Goal: Transaction & Acquisition: Book appointment/travel/reservation

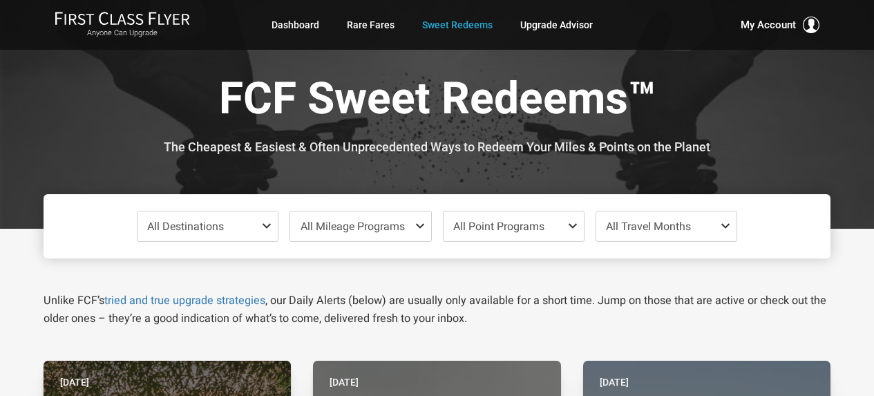
click at [60, 164] on div "FCF Sweet Redeems™ The Cheapest & Easiest & Often Unprecedented Ways to Redeem …" at bounding box center [437, 114] width 787 height 229
click at [233, 230] on span "All Destinations" at bounding box center [207, 226] width 140 height 30
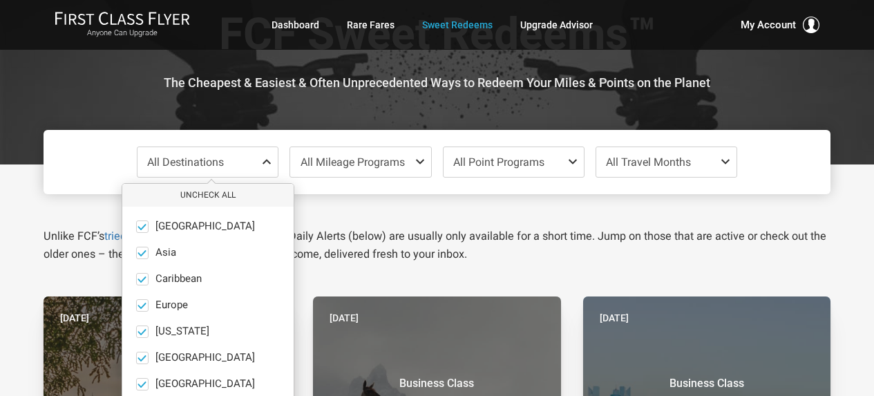
scroll to position [138, 0]
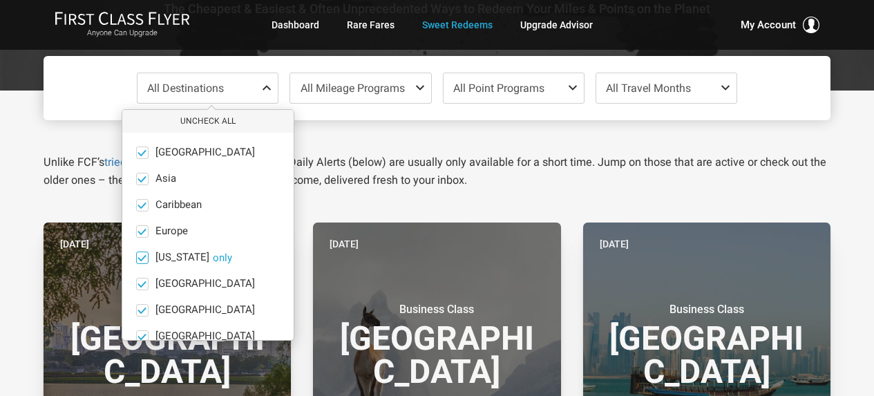
click at [213, 256] on button "only" at bounding box center [222, 257] width 19 height 12
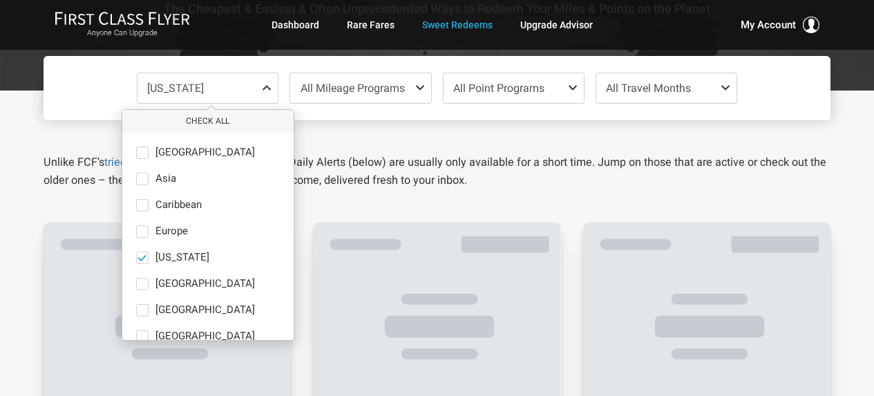
click at [587, 147] on div "Unlike FCF’s tried and true upgrade strategies , our Daily Alerts (below) are u…" at bounding box center [436, 154] width 807 height 69
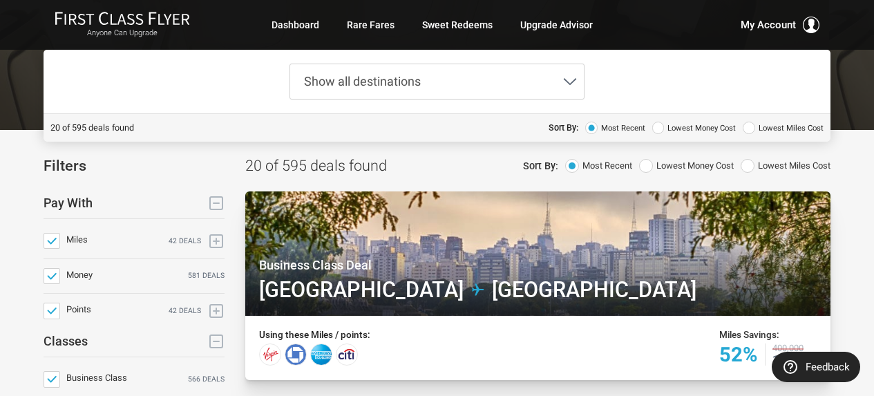
scroll to position [138, 0]
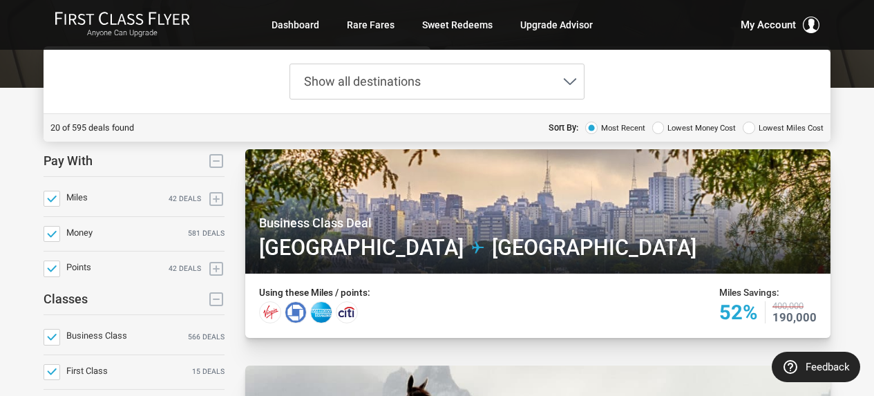
click at [394, 75] on span "Show all destinations" at bounding box center [362, 81] width 117 height 15
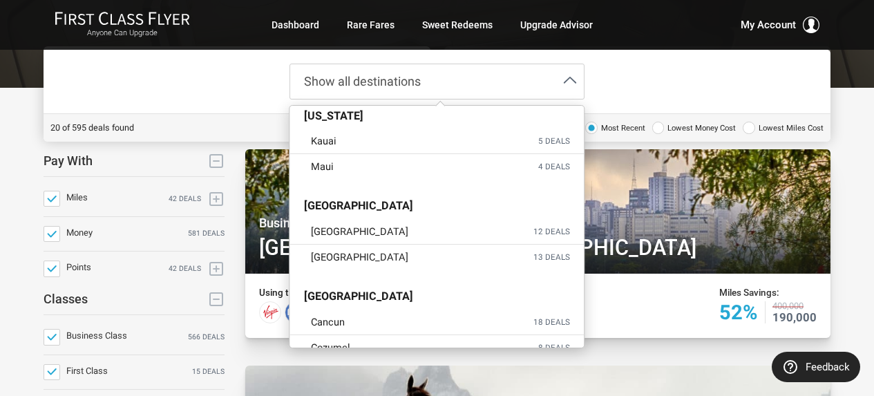
scroll to position [1588, 0]
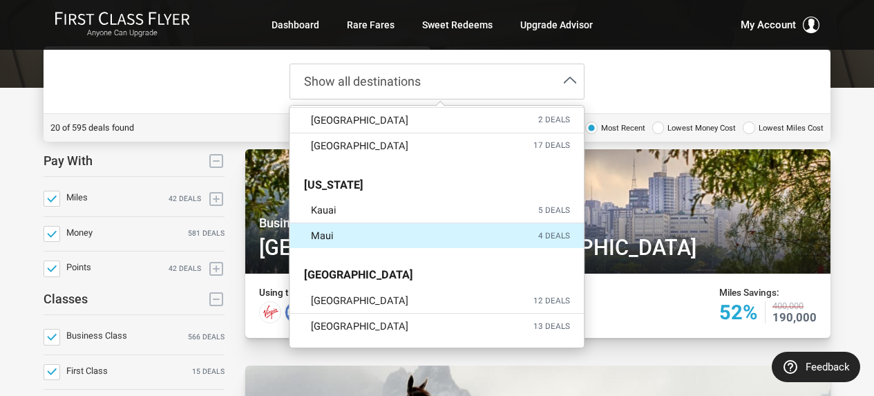
click at [357, 238] on label "Maui 4 deals" at bounding box center [437, 235] width 294 height 25
click at [0, 0] on input "Maui 4 deals" at bounding box center [0, 0] width 0 height 0
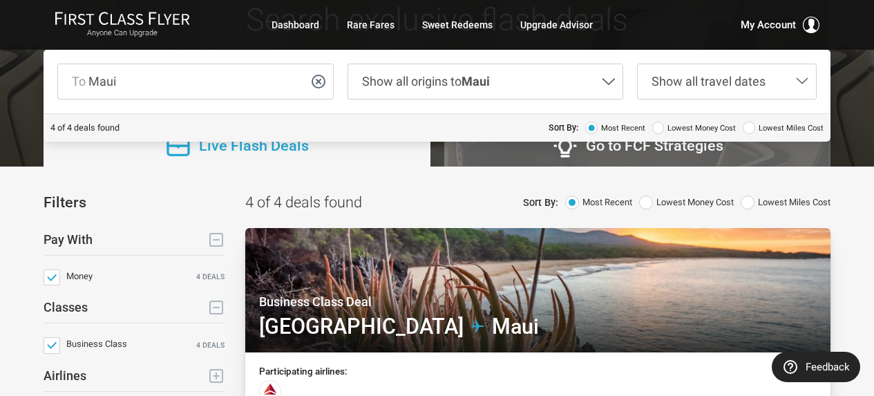
scroll to position [138, 0]
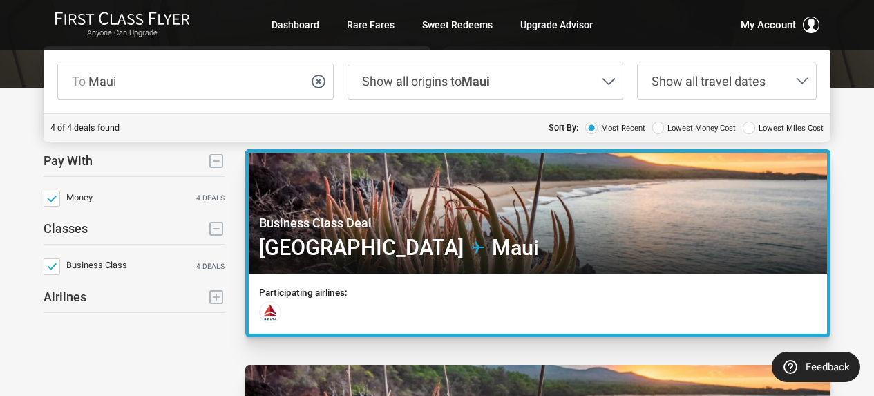
click at [675, 212] on div at bounding box center [537, 213] width 584 height 128
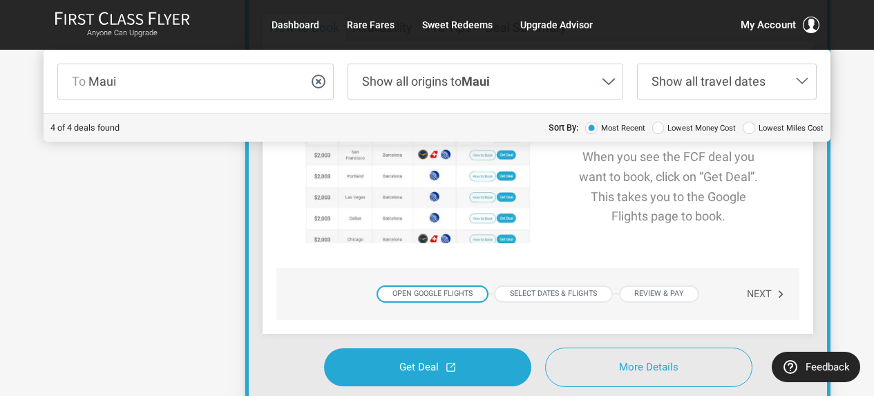
scroll to position [483, 0]
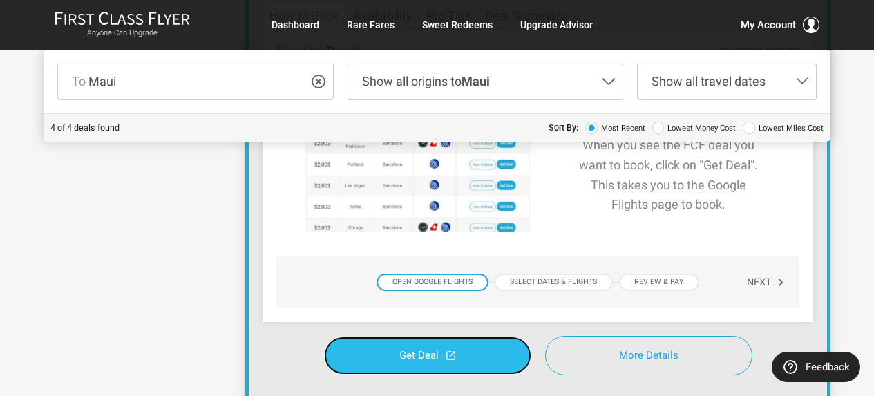
click at [451, 353] on icon at bounding box center [450, 355] width 10 height 10
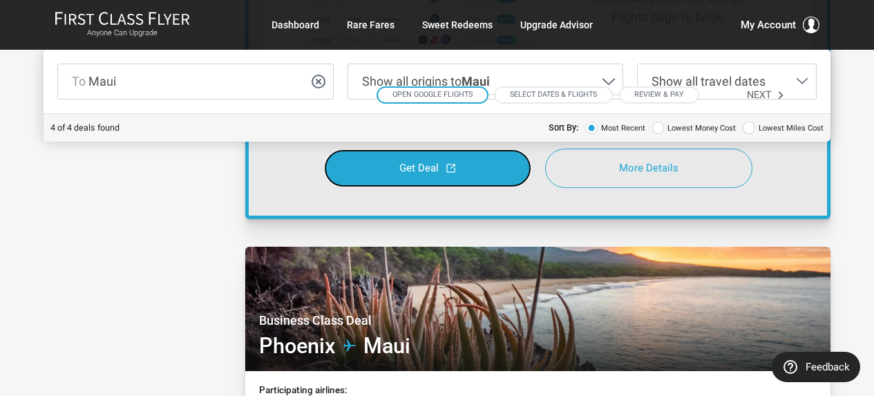
scroll to position [760, 0]
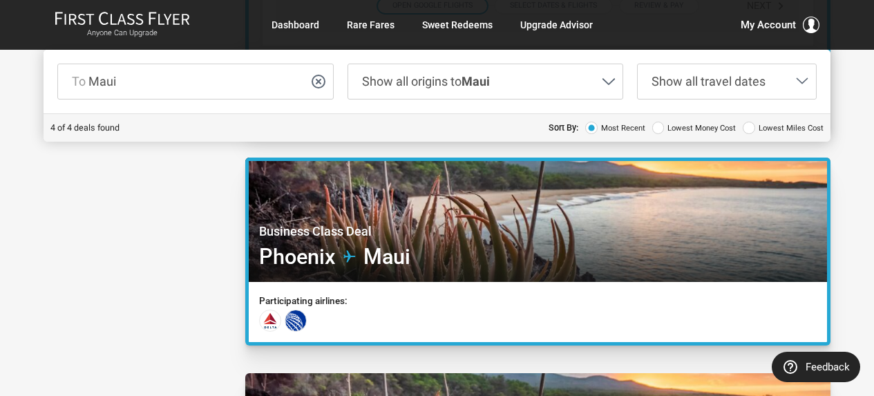
click at [596, 250] on div at bounding box center [537, 221] width 584 height 128
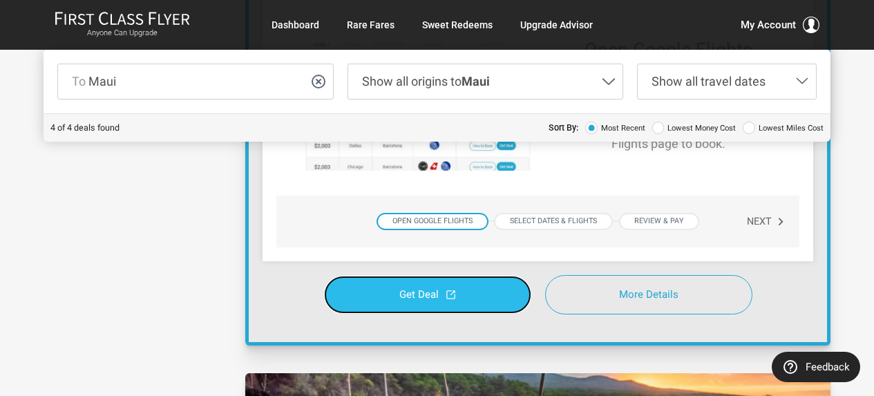
click at [498, 291] on link "Get Deal" at bounding box center [427, 295] width 207 height 38
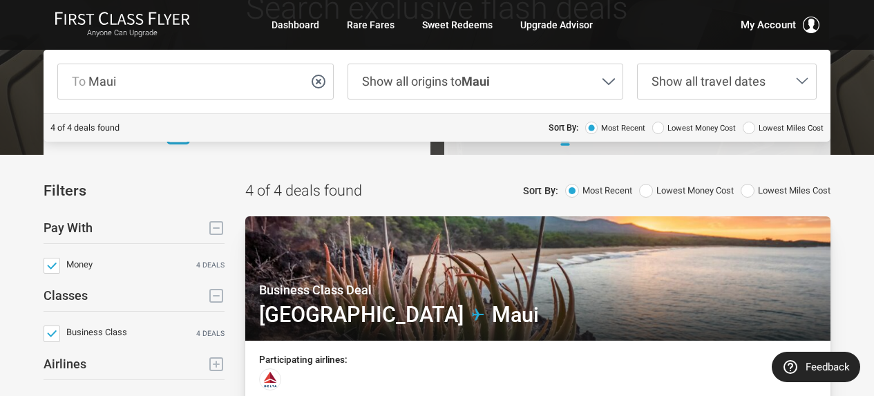
scroll to position [69, 0]
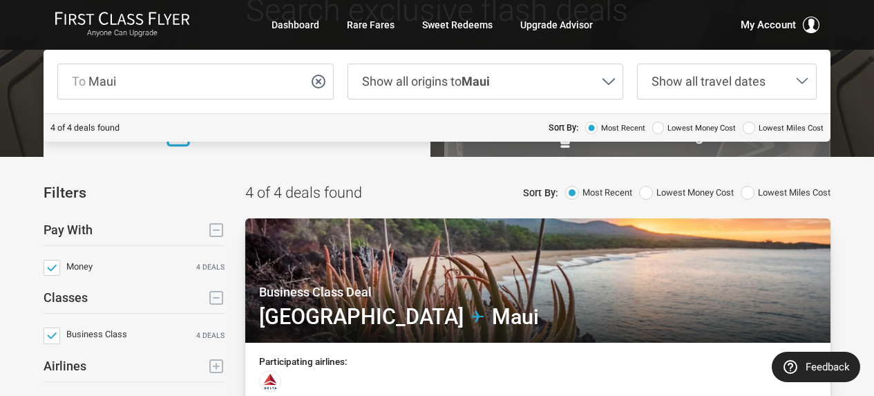
click at [689, 127] on span "Lowest Money Cost" at bounding box center [701, 128] width 68 height 12
click at [0, 0] on input "Lowest Money Cost" at bounding box center [0, 0] width 0 height 0
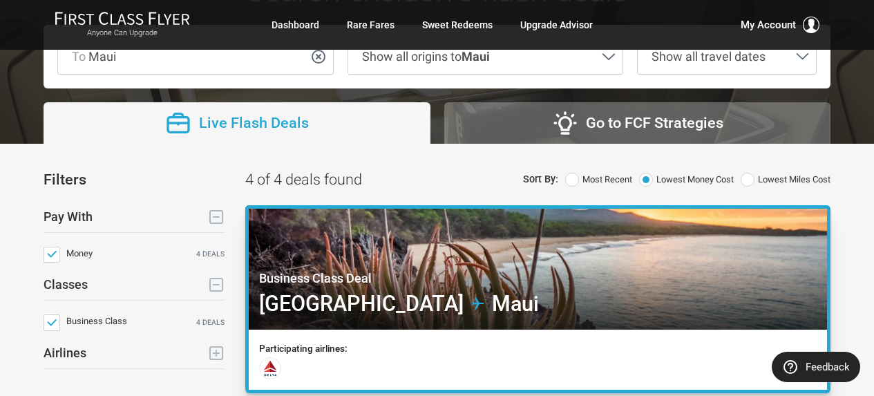
scroll to position [207, 0]
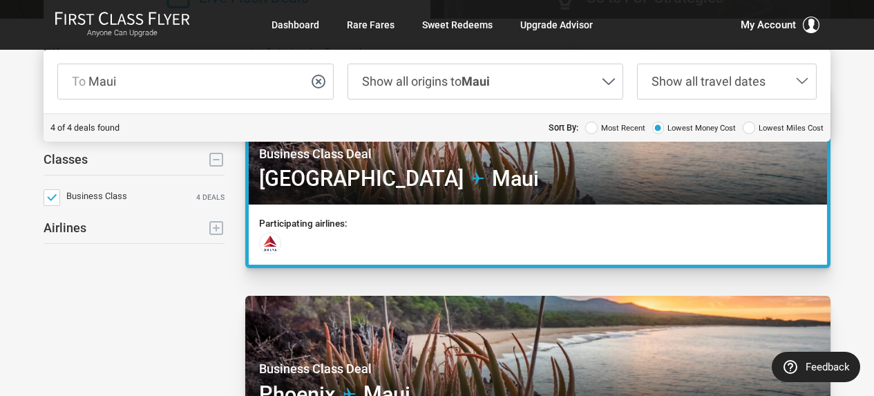
click at [638, 209] on div "Participating airlines:" at bounding box center [537, 234] width 577 height 60
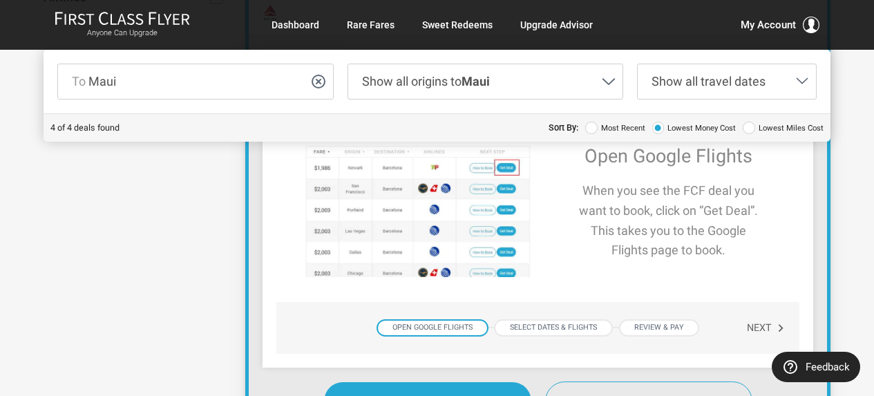
scroll to position [552, 0]
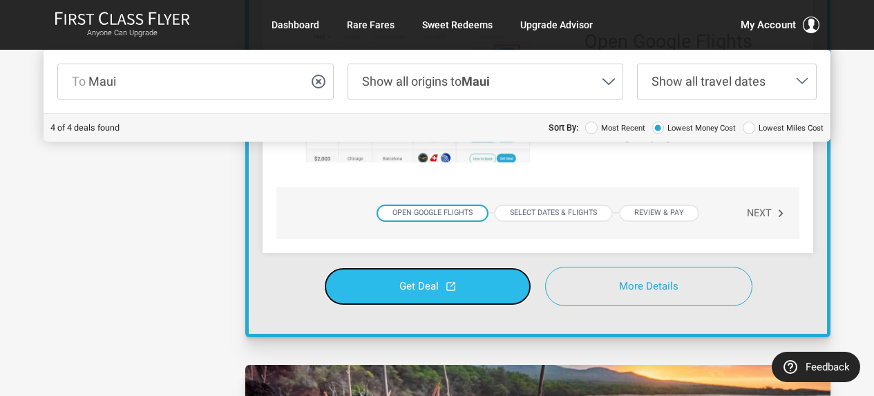
click at [430, 298] on link "Get Deal" at bounding box center [427, 286] width 207 height 38
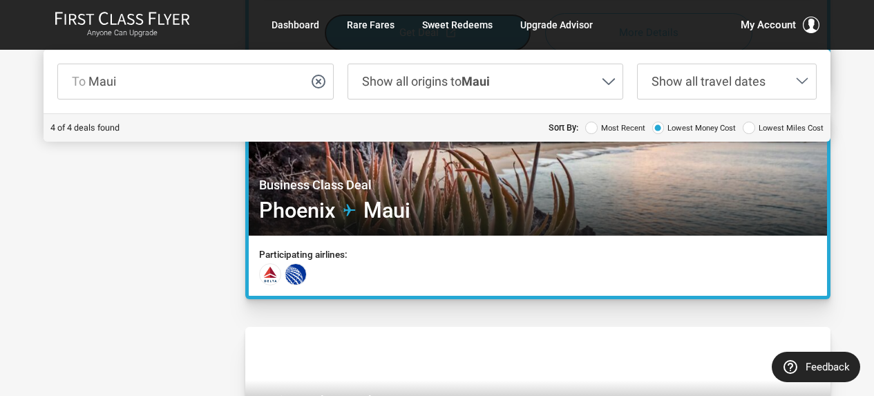
scroll to position [829, 0]
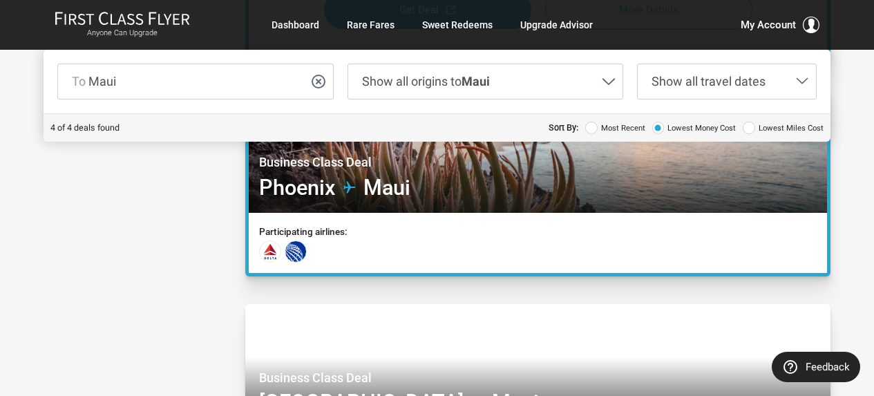
click at [497, 207] on div at bounding box center [537, 152] width 584 height 128
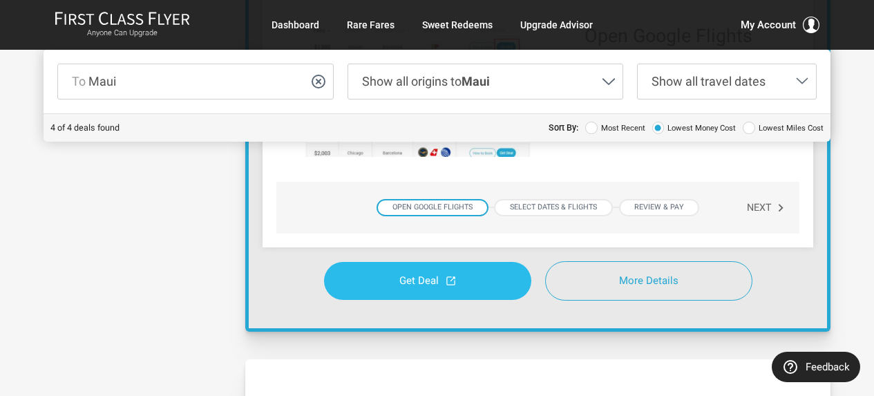
scroll to position [760, 0]
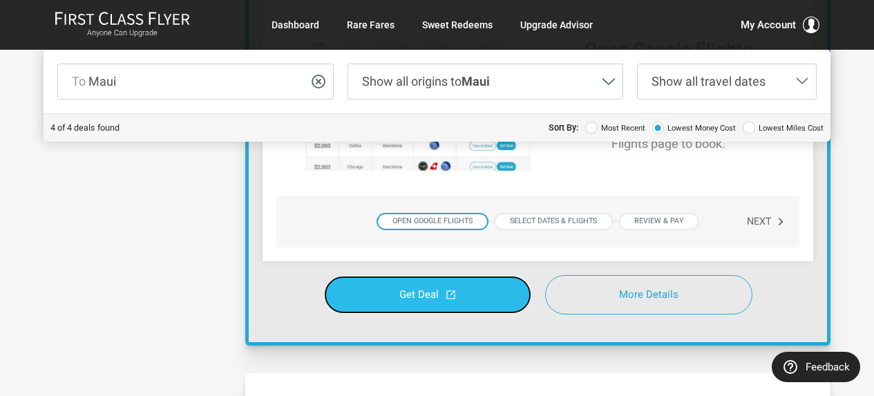
click at [404, 301] on link "Get Deal" at bounding box center [427, 295] width 207 height 38
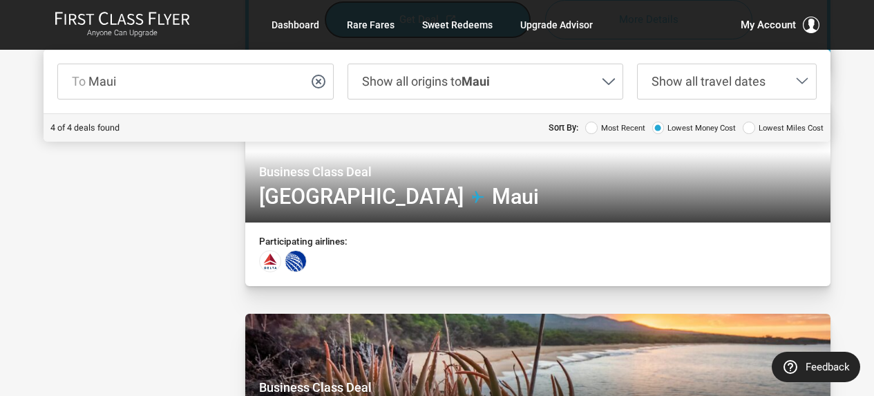
scroll to position [1036, 0]
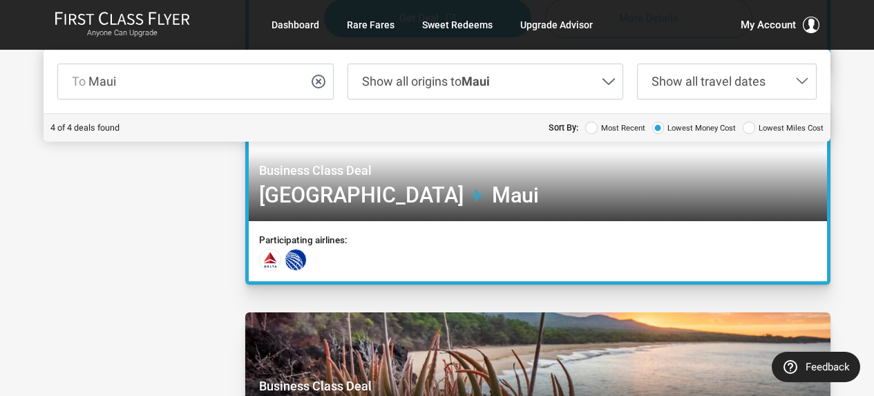
click at [450, 190] on div at bounding box center [537, 161] width 584 height 128
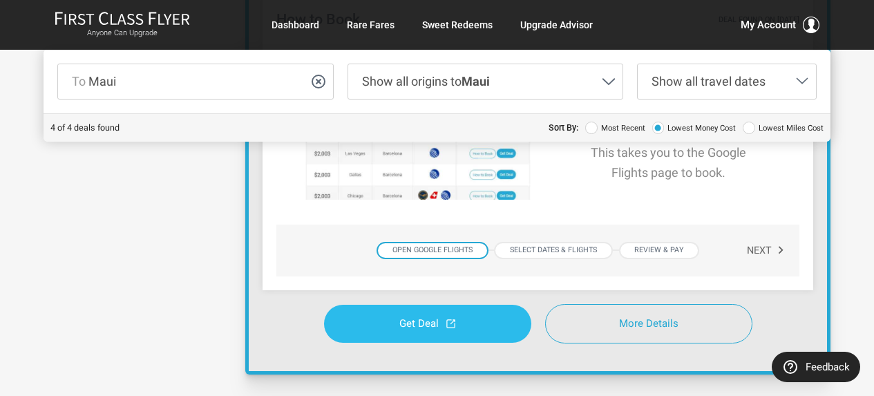
scroll to position [967, 0]
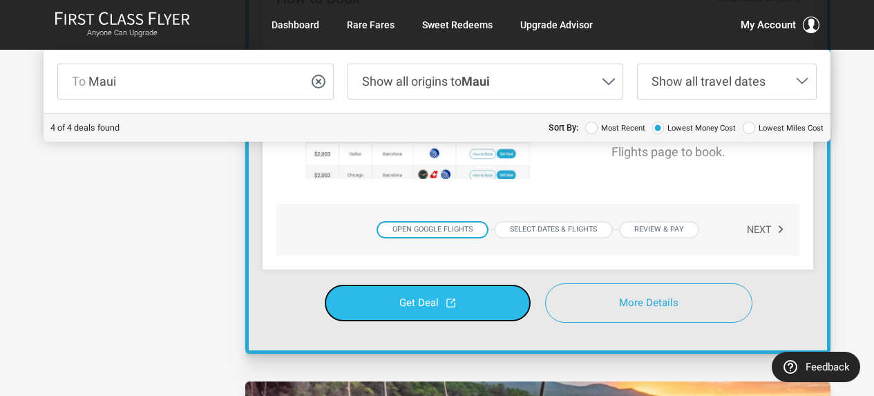
click at [443, 300] on link "Get Deal" at bounding box center [427, 303] width 207 height 38
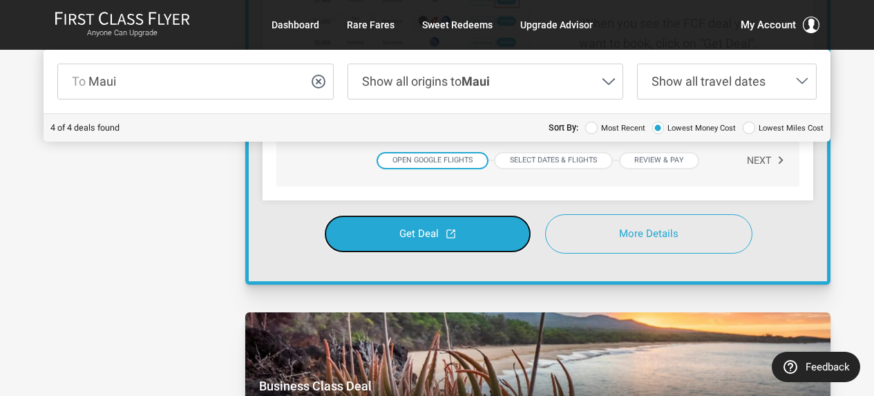
scroll to position [1243, 0]
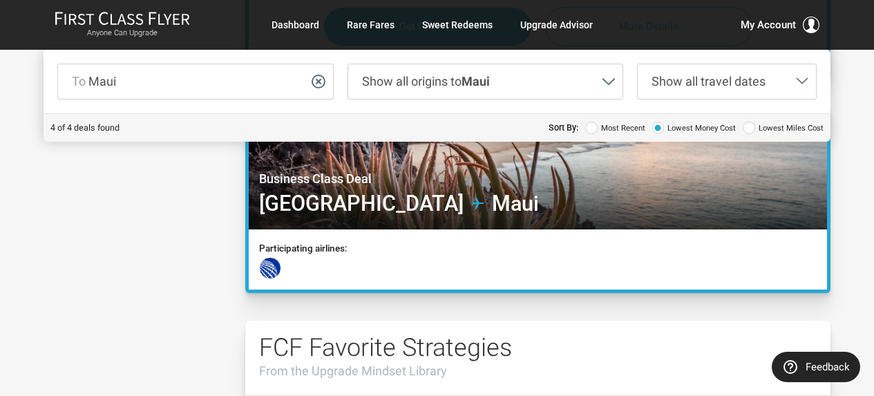
click at [558, 180] on div at bounding box center [537, 169] width 584 height 128
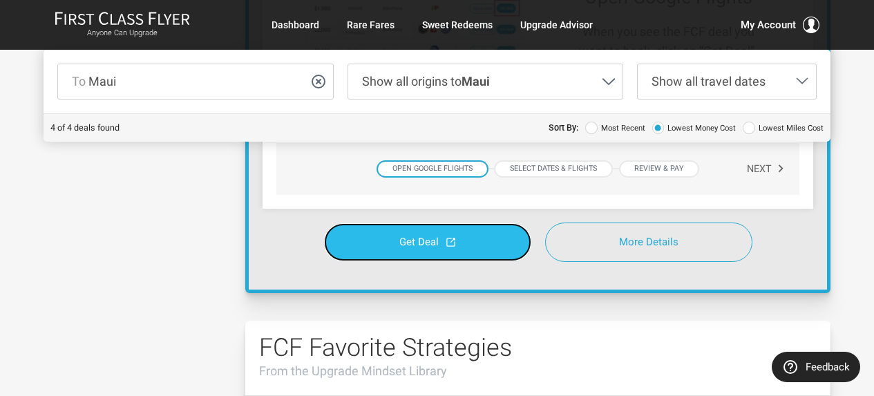
click at [415, 249] on link "Get Deal" at bounding box center [427, 242] width 207 height 38
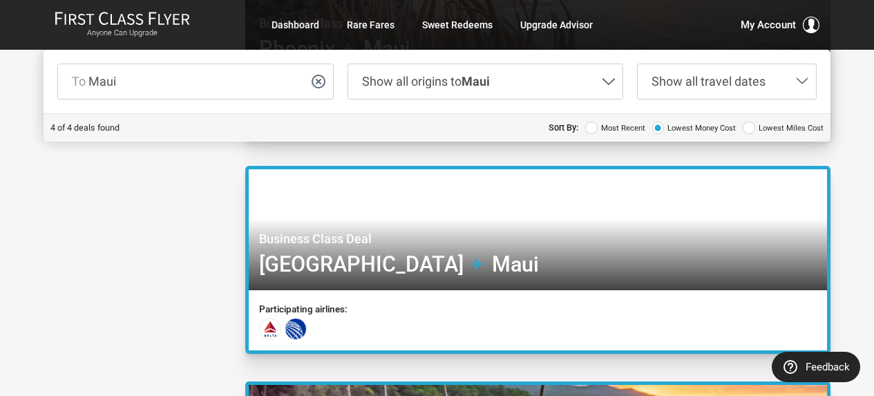
click at [443, 251] on div at bounding box center [537, 230] width 584 height 128
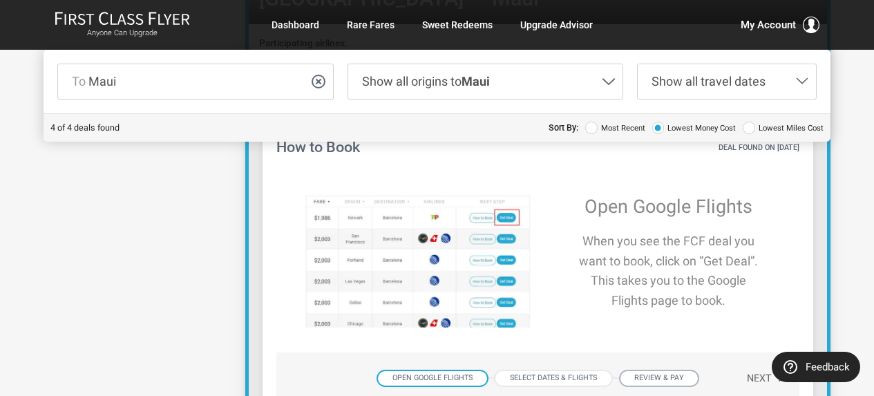
scroll to position [898, 0]
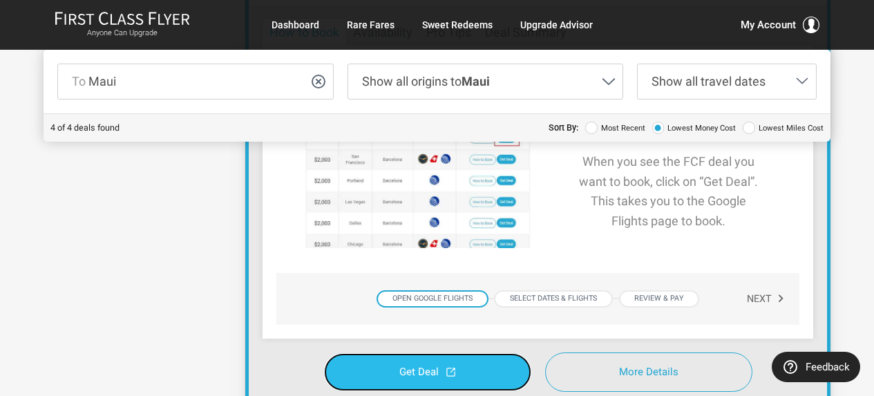
click at [446, 364] on link "Get Deal" at bounding box center [427, 372] width 207 height 38
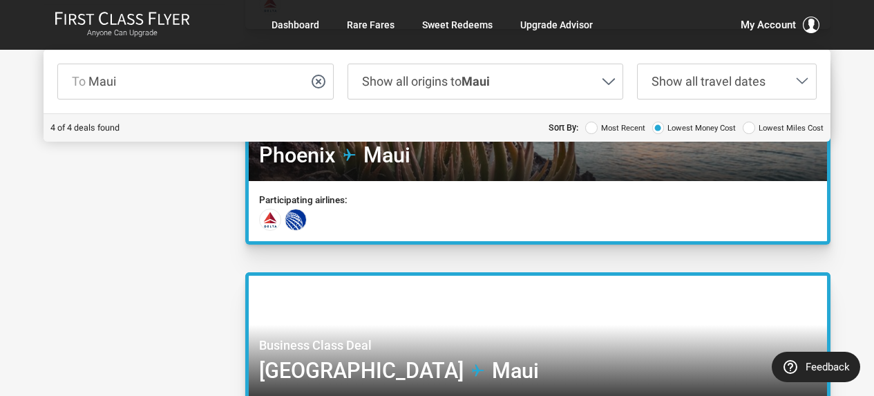
scroll to position [414, 0]
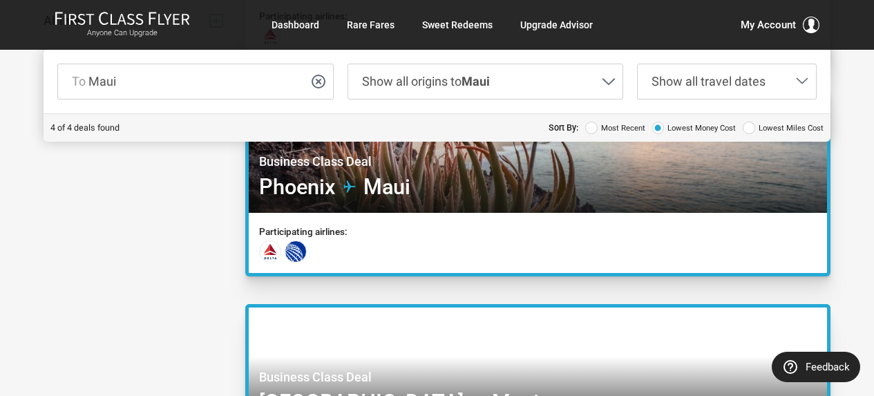
click at [405, 193] on div at bounding box center [537, 152] width 584 height 128
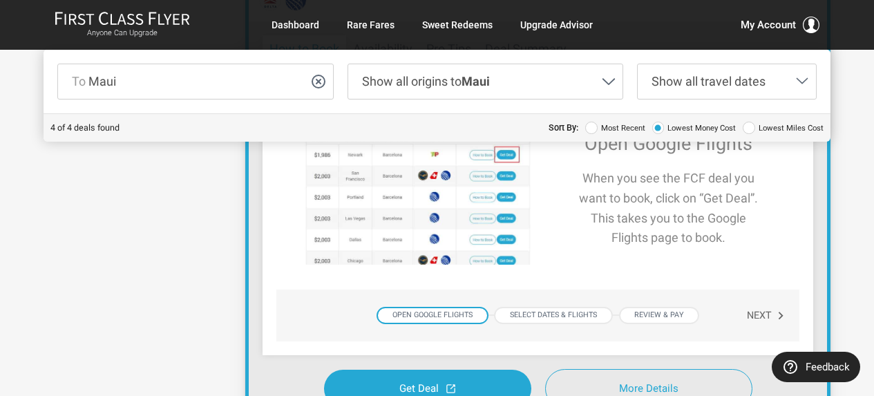
scroll to position [691, 0]
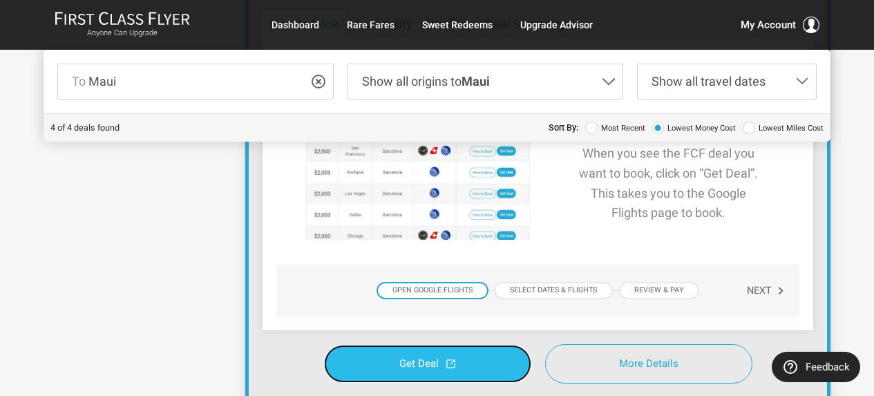
click at [405, 358] on span "Get Deal" at bounding box center [418, 363] width 39 height 10
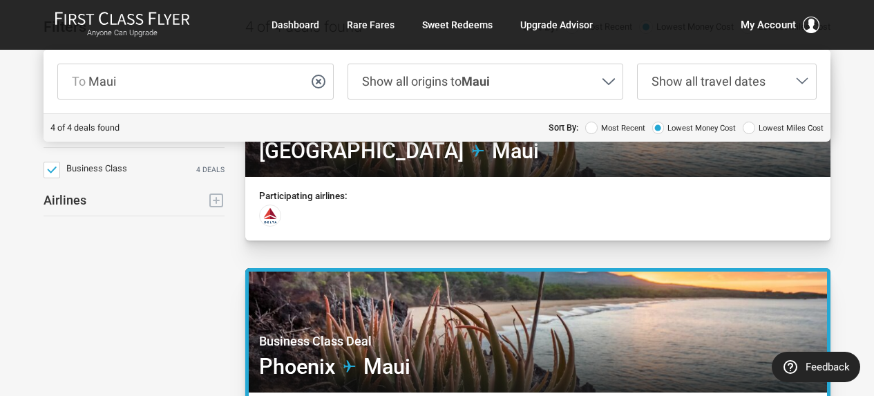
scroll to position [207, 0]
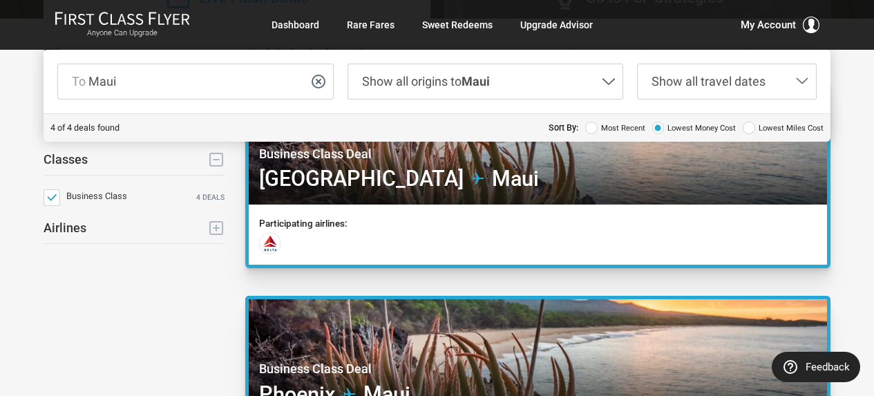
click at [430, 199] on div at bounding box center [537, 144] width 584 height 128
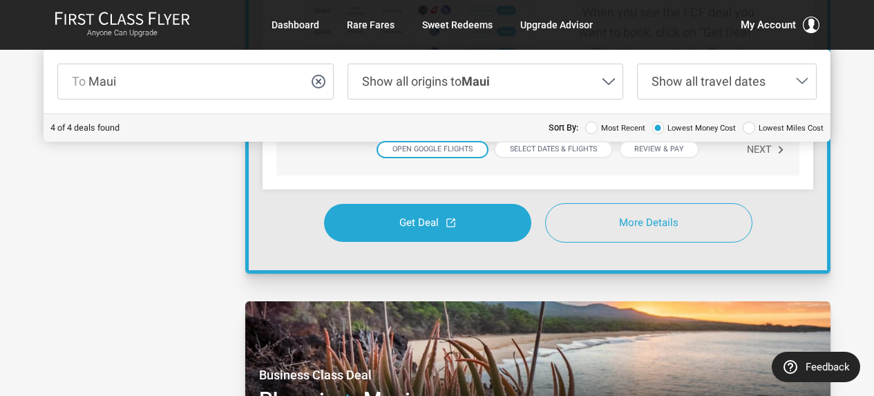
scroll to position [622, 0]
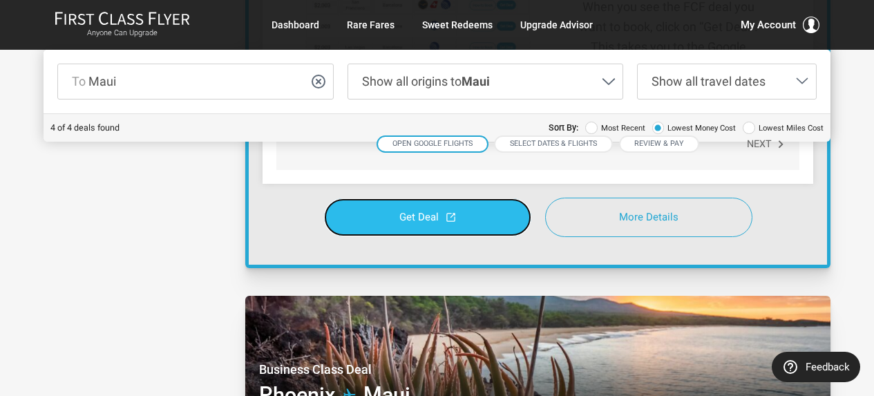
click at [392, 211] on link "Get Deal" at bounding box center [427, 217] width 207 height 38
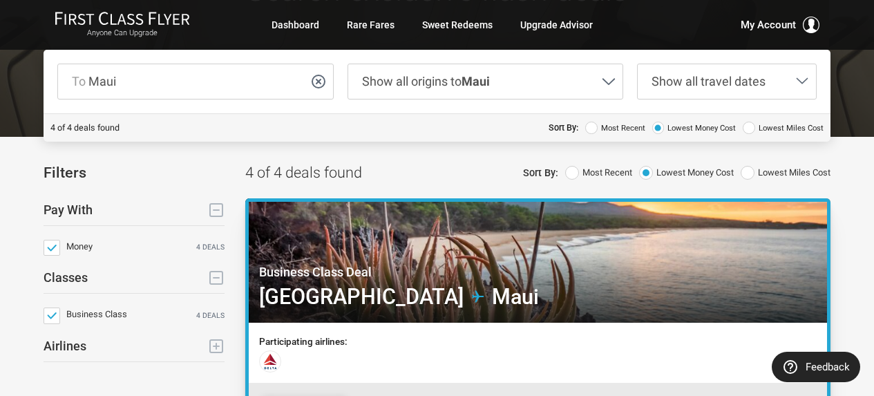
scroll to position [69, 0]
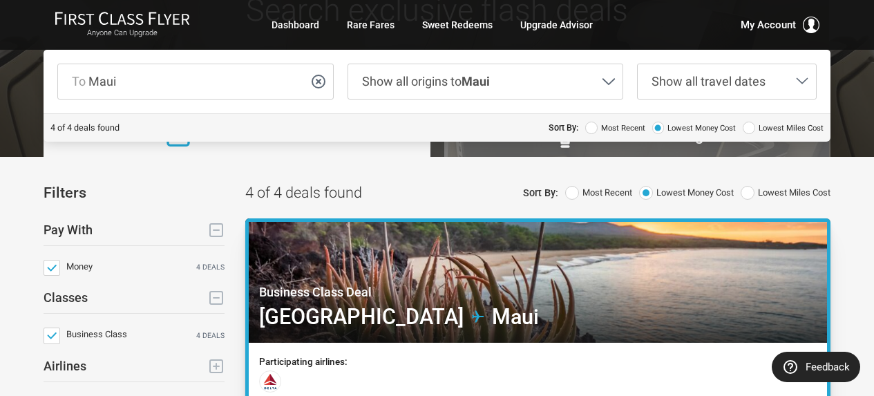
click at [785, 196] on span "Lowest Miles Cost" at bounding box center [794, 193] width 73 height 15
click at [0, 0] on input "Lowest Miles Cost" at bounding box center [0, 0] width 0 height 0
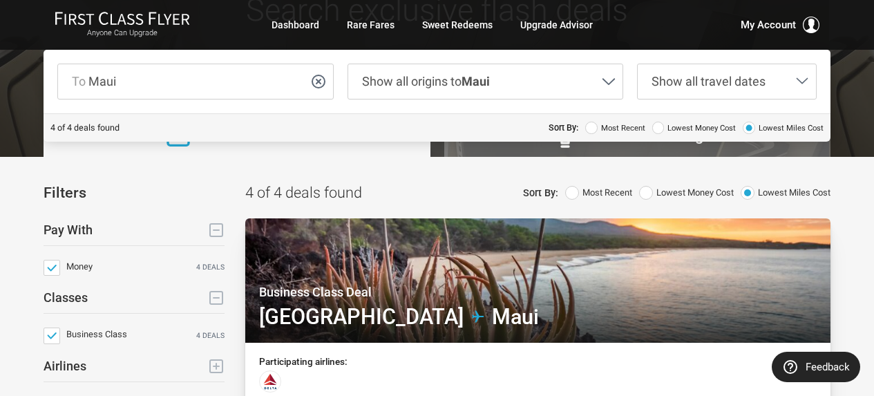
scroll to position [138, 0]
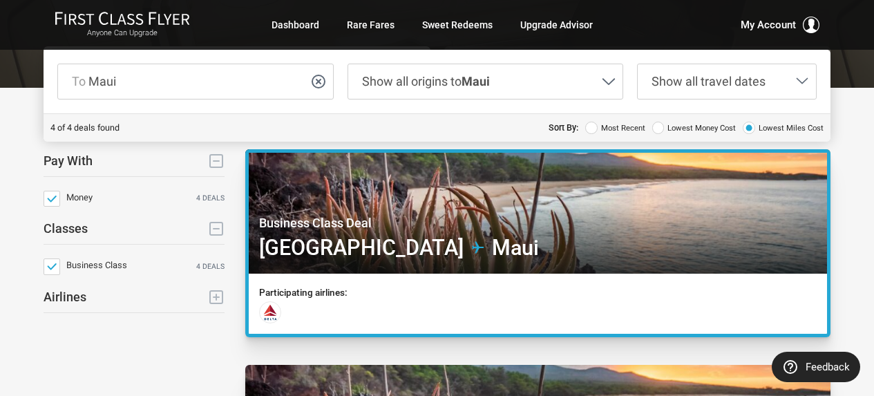
click at [584, 215] on div at bounding box center [537, 213] width 584 height 128
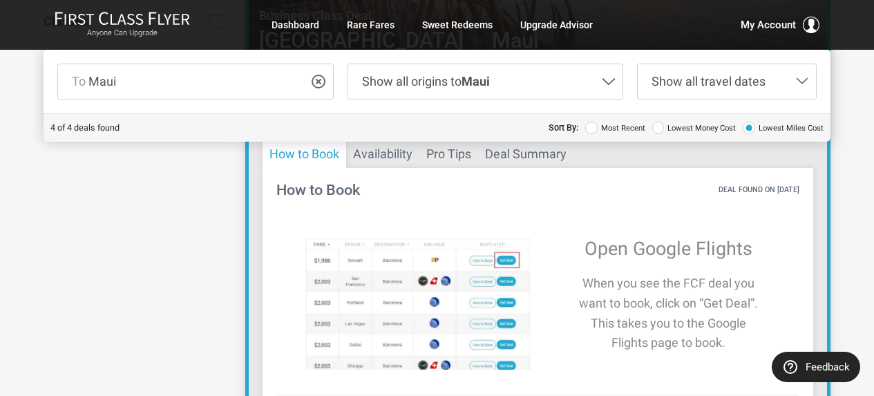
scroll to position [483, 0]
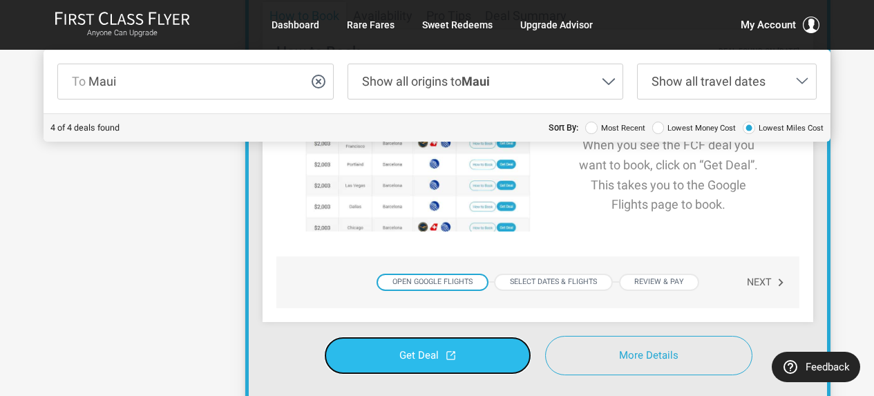
click at [454, 349] on link "Get Deal" at bounding box center [427, 355] width 207 height 38
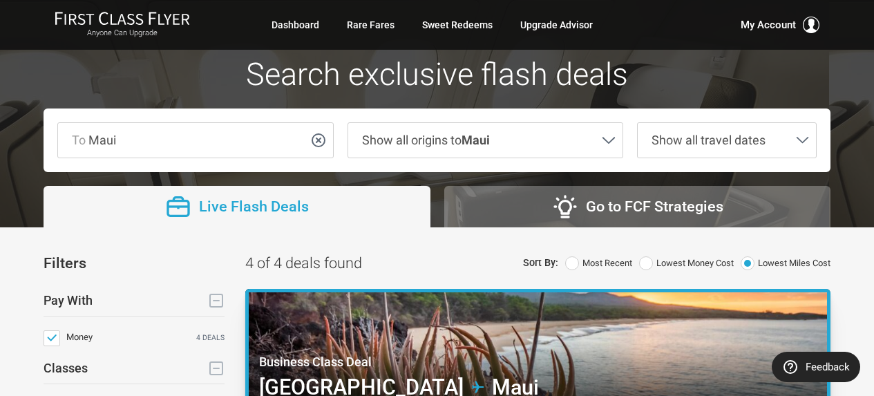
scroll to position [0, 0]
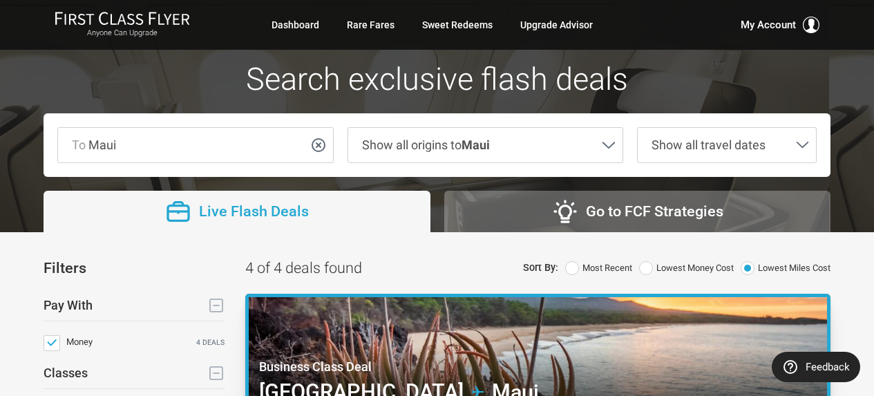
click at [384, 82] on h1 "Search exclusive flash deals" at bounding box center [437, 80] width 787 height 37
click at [124, 12] on img at bounding box center [122, 18] width 135 height 15
